Goal: Find specific page/section: Find specific page/section

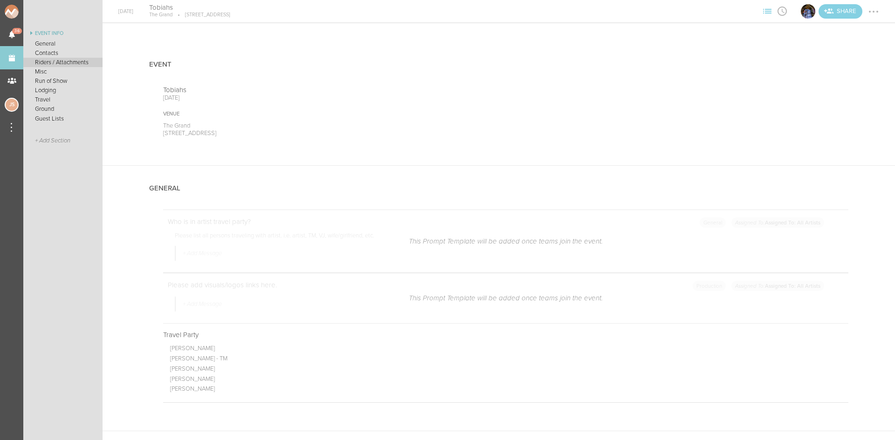
scroll to position [1025, 0]
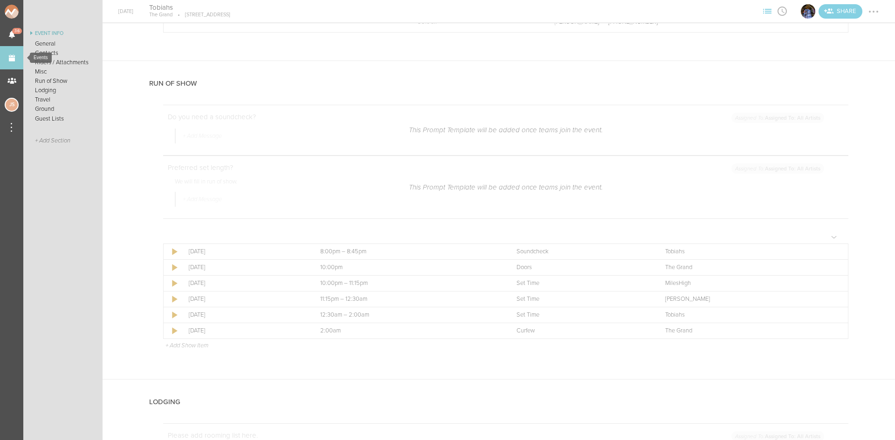
click at [12, 56] on link "Events" at bounding box center [11, 57] width 23 height 23
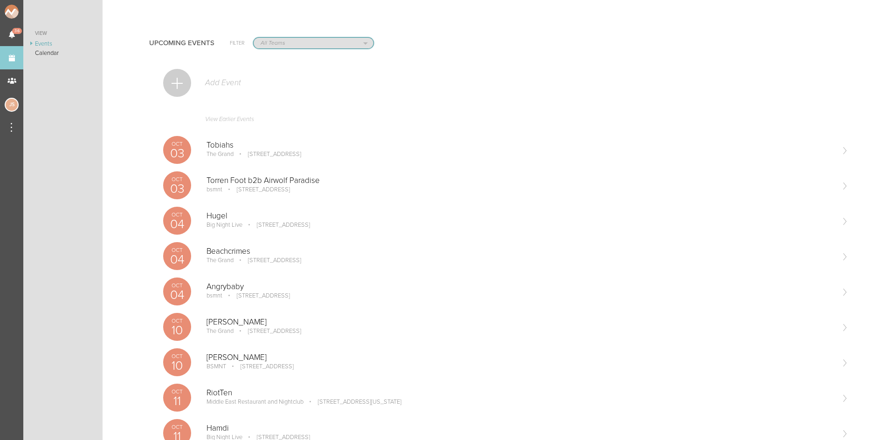
click at [297, 41] on select "All Teams Scorpion Bar FW Jakeshore Breakbomb bsmnt Sonia Z3LLA FWD Flynn's Fir…" at bounding box center [314, 43] width 120 height 11
select select "1207"
click at [254, 38] on select "All Teams Scorpion Bar FW Jakeshore Breakbomb bsmnt Sonia Z3LLA FWD Flynn's Fir…" at bounding box center [314, 43] width 120 height 11
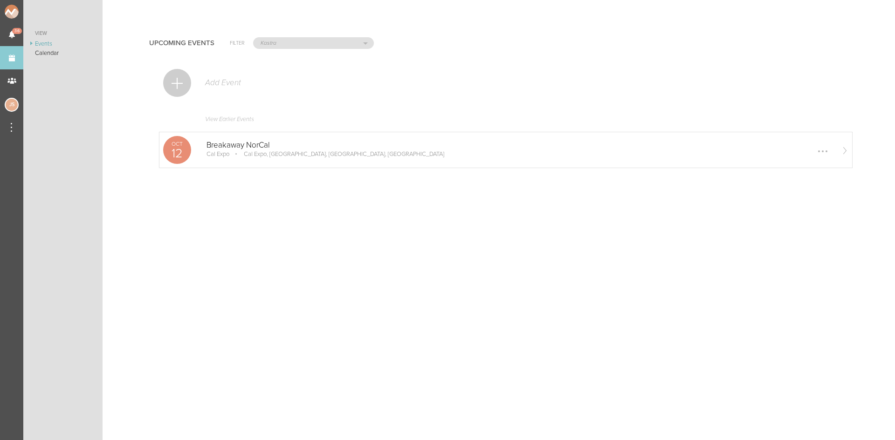
click at [247, 145] on p "Breakaway NorCal" at bounding box center [519, 145] width 627 height 9
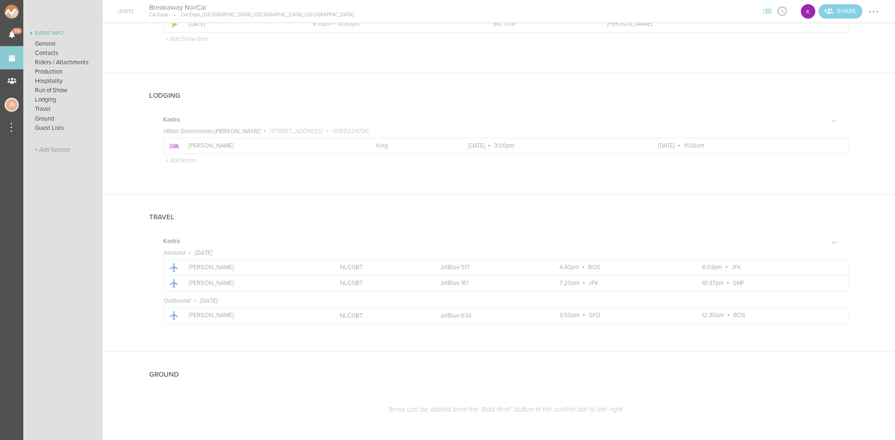
scroll to position [979, 0]
